Goal: Check status

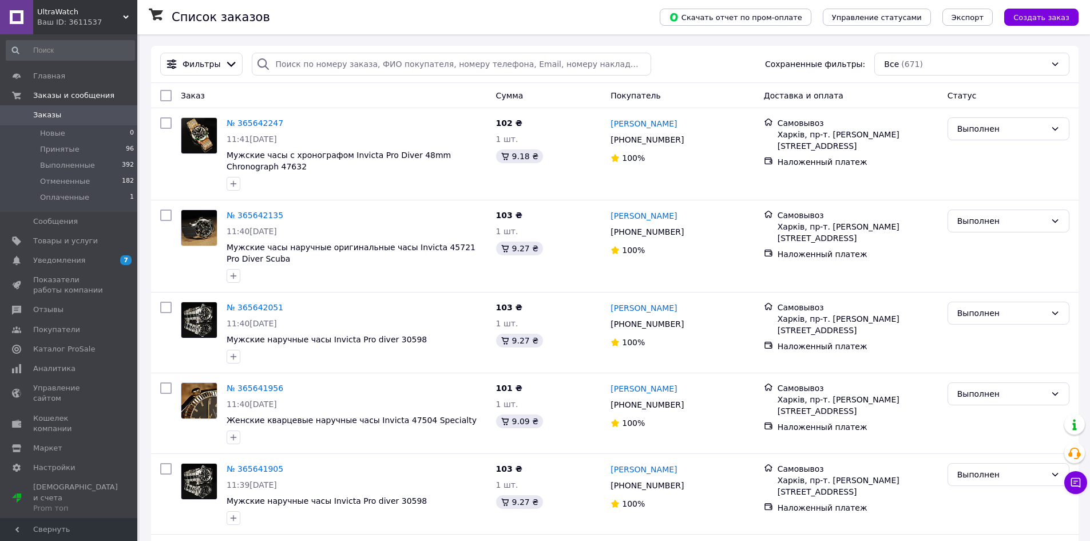
click at [597, 28] on div "Список заказов" at bounding box center [404, 17] width 465 height 34
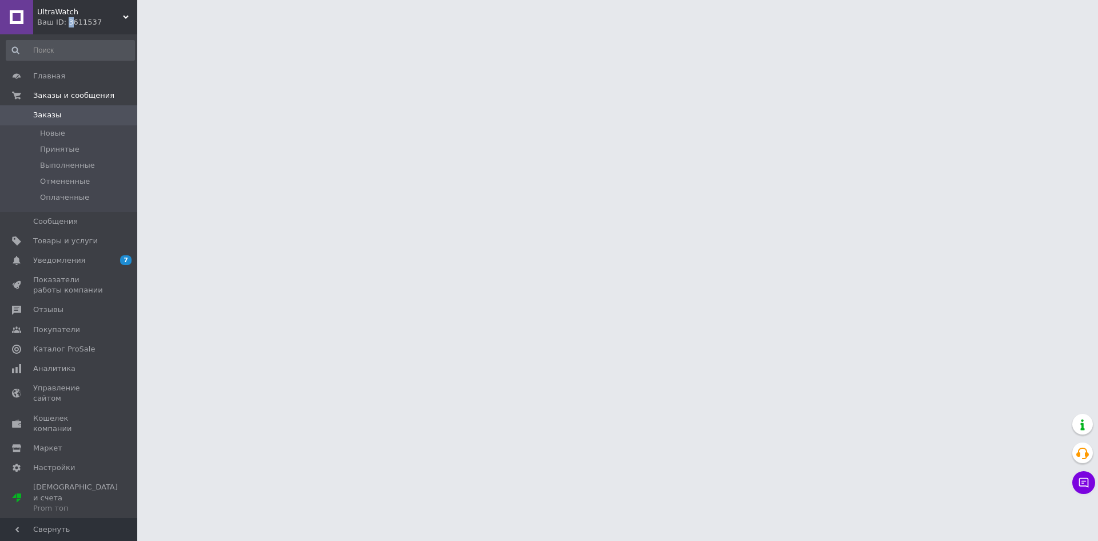
click at [66, 21] on div "Ваш ID: 3611537" at bounding box center [87, 22] width 100 height 10
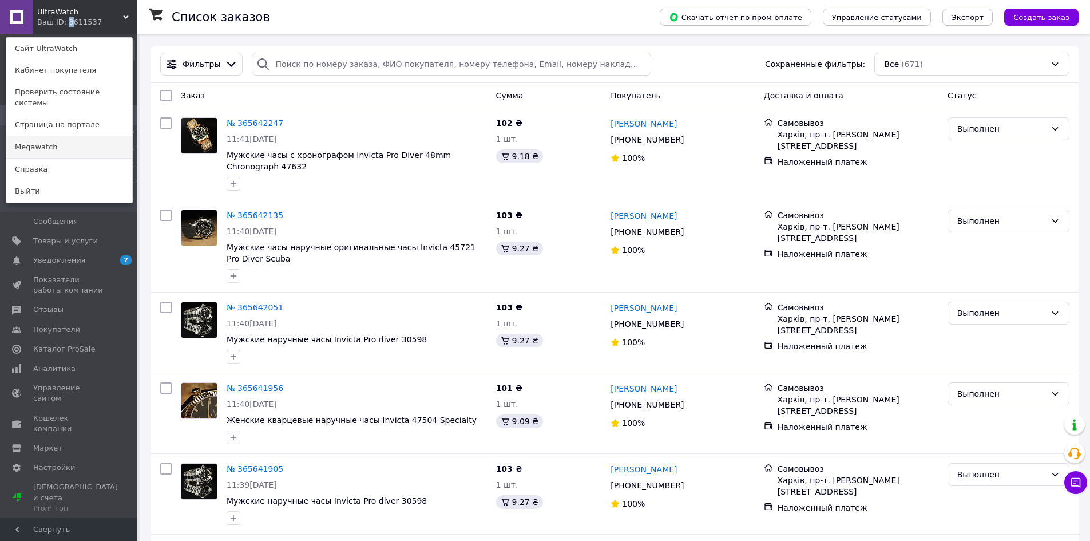
click at [51, 139] on link "Megawatch" at bounding box center [69, 147] width 126 height 22
